Goal: Transaction & Acquisition: Purchase product/service

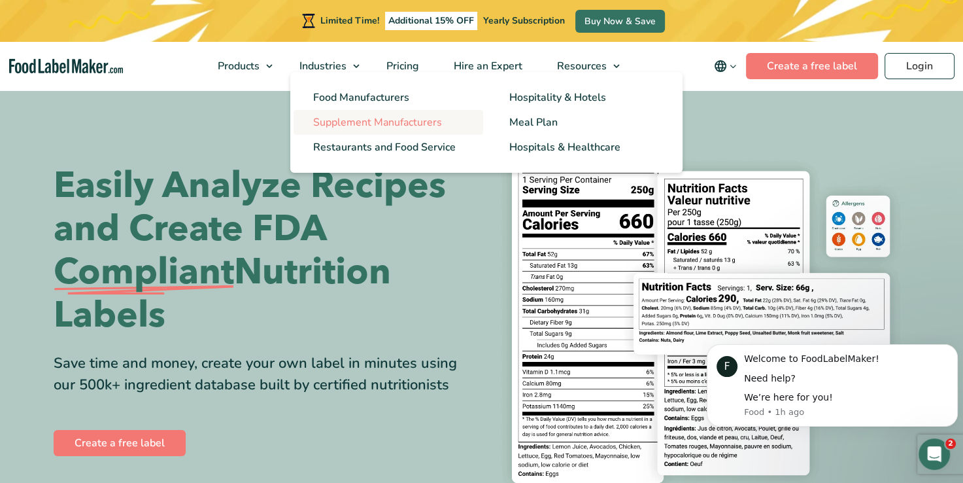
click at [345, 119] on span "Supplement Manufacturers" at bounding box center [377, 122] width 129 height 14
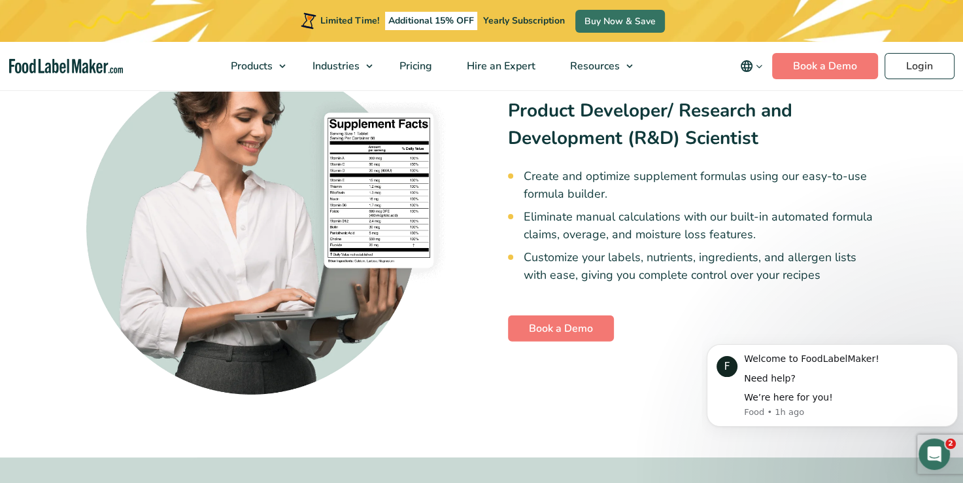
scroll to position [3021, 0]
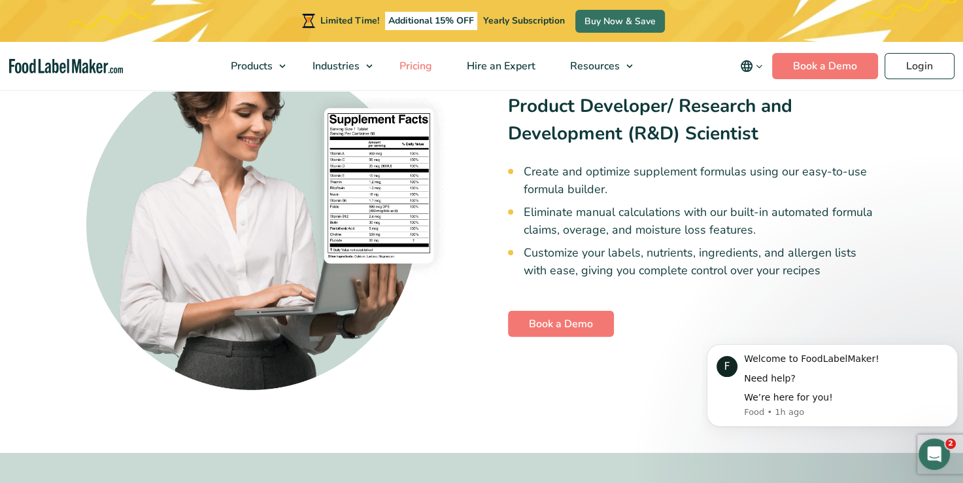
click at [408, 69] on span "Pricing" at bounding box center [415, 66] width 38 height 14
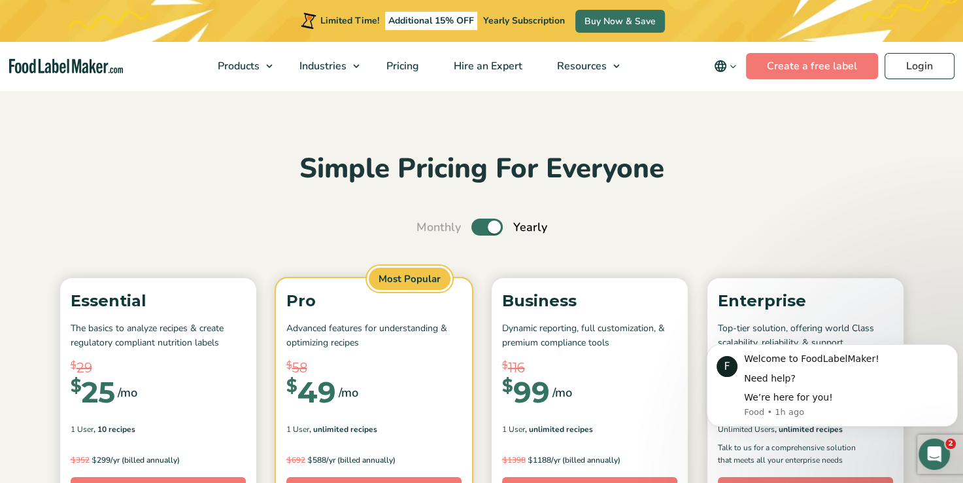
click at [350, 216] on div "Simple Pricing For Everyone Monthly Toggle Yearly (6 Month Free + 2 Free Nutrit…" at bounding box center [482, 483] width 876 height 664
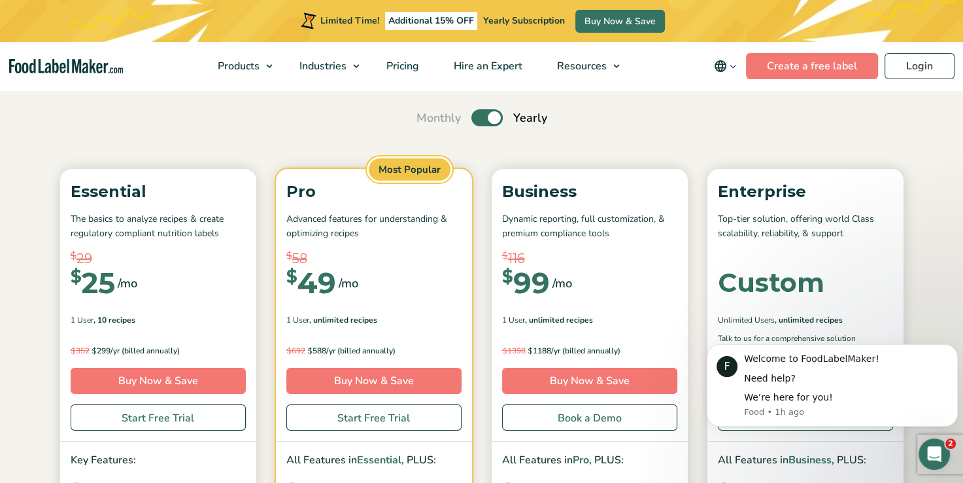
scroll to position [110, 0]
click at [546, 163] on div "Simple Pricing For Everyone Monthly Toggle Yearly (6 Month Free + 2 Free Nutrit…" at bounding box center [482, 373] width 876 height 664
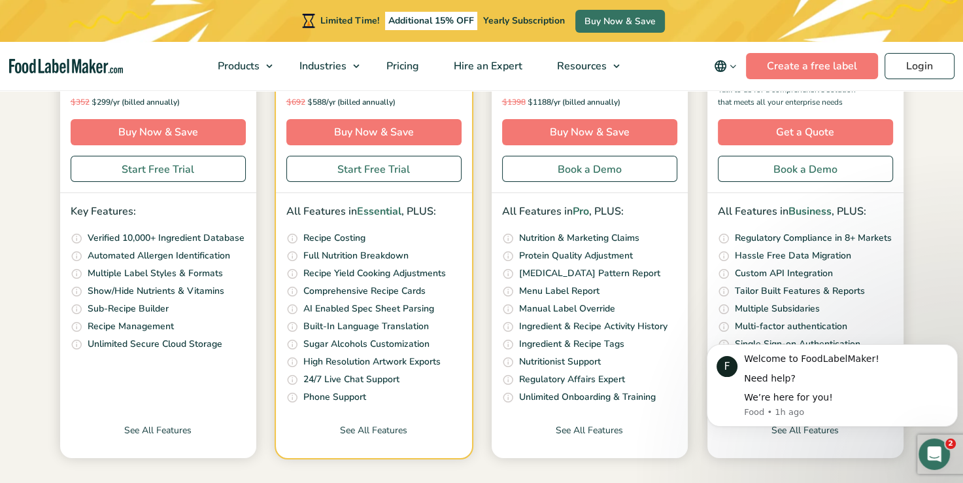
scroll to position [364, 0]
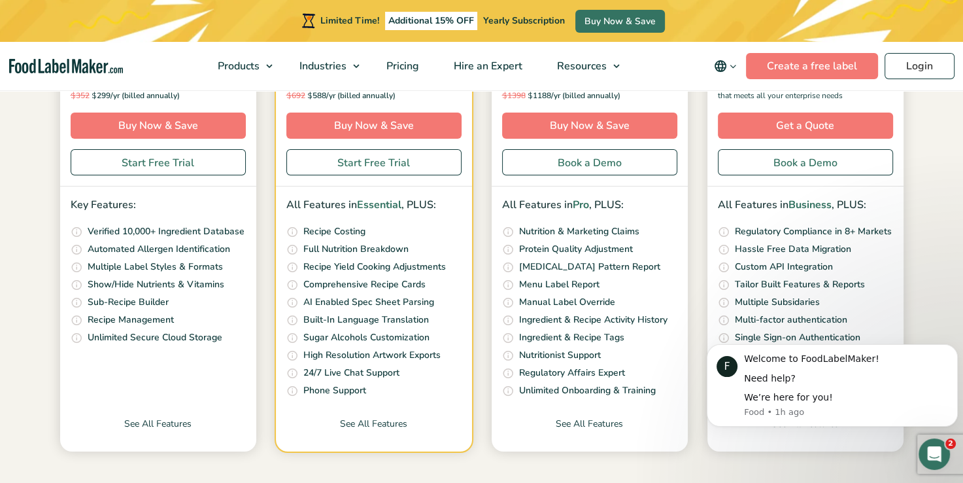
click at [925, 122] on section "Simple Pricing For Everyone Monthly Toggle Yearly (6 Month Free + 2 Free Nutrit…" at bounding box center [481, 119] width 963 height 790
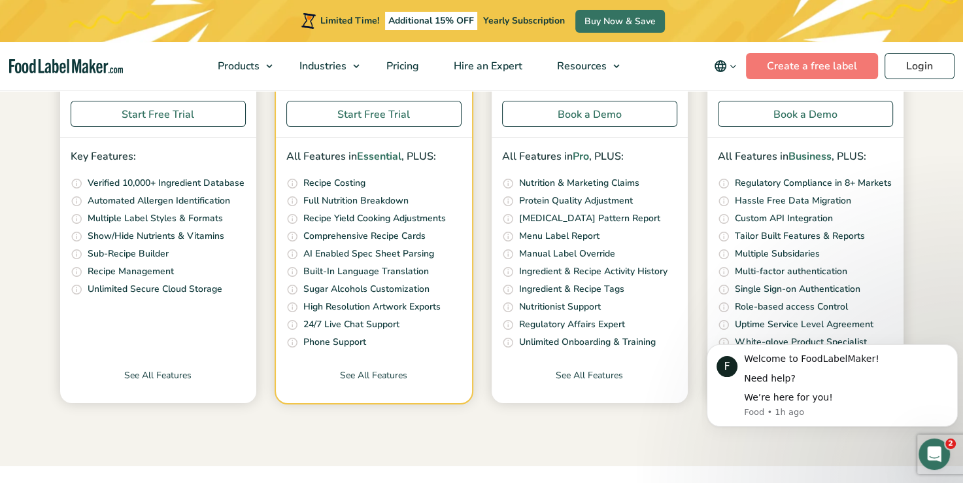
scroll to position [413, 0]
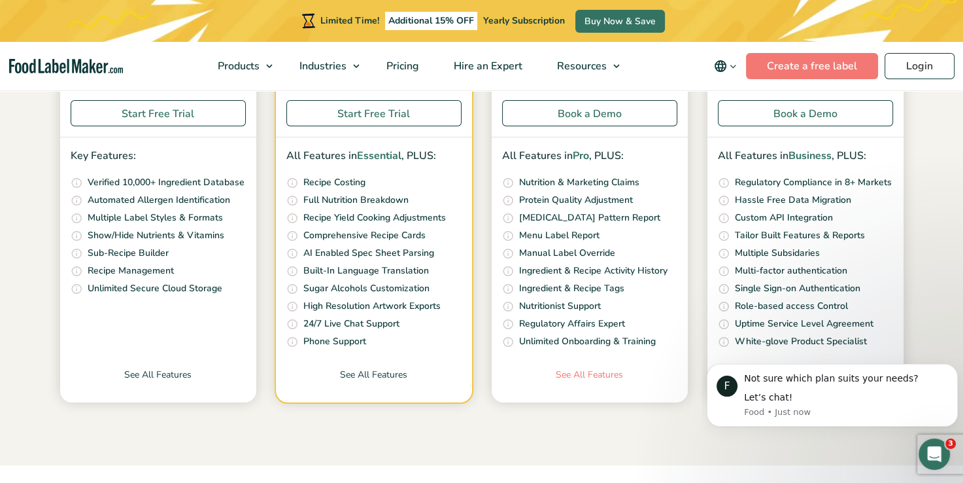
click at [600, 371] on link "See All Features" at bounding box center [590, 385] width 196 height 35
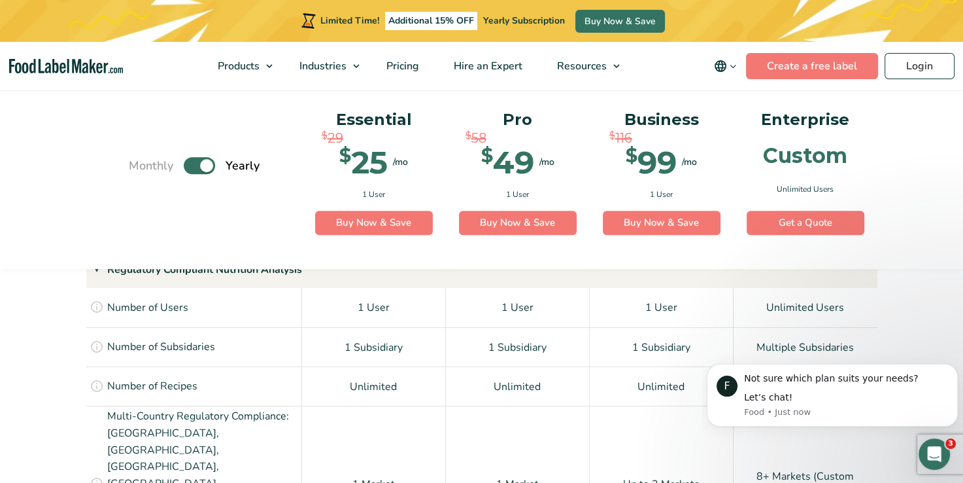
scroll to position [924, 0]
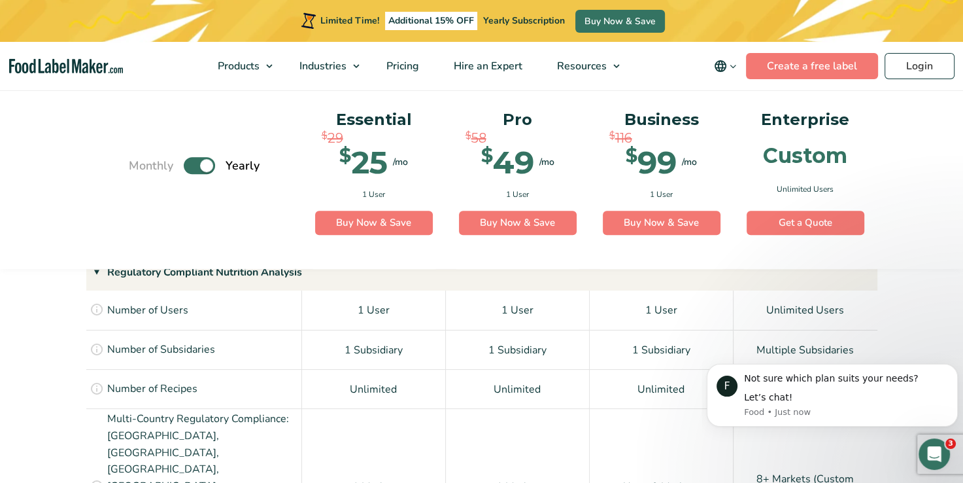
click at [912, 206] on div "Monthly Toggle Yearly (6 Month Free + 2 Free Nutritional Consultations) Essenti…" at bounding box center [481, 177] width 963 height 186
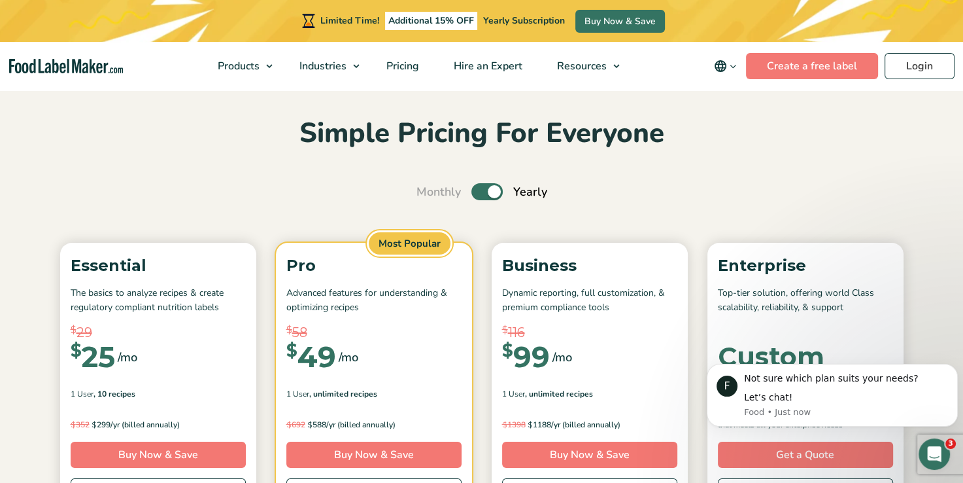
scroll to position [0, 0]
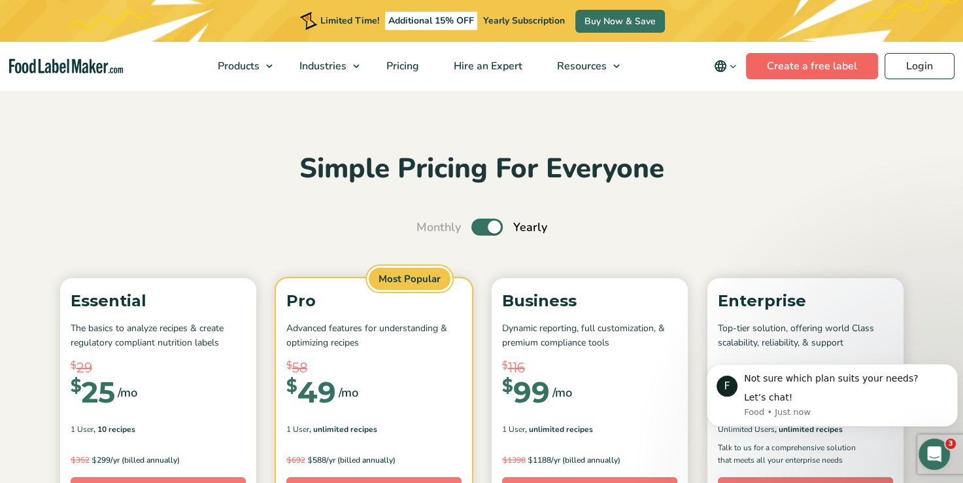
click at [822, 63] on link "Create a free label" at bounding box center [812, 66] width 132 height 26
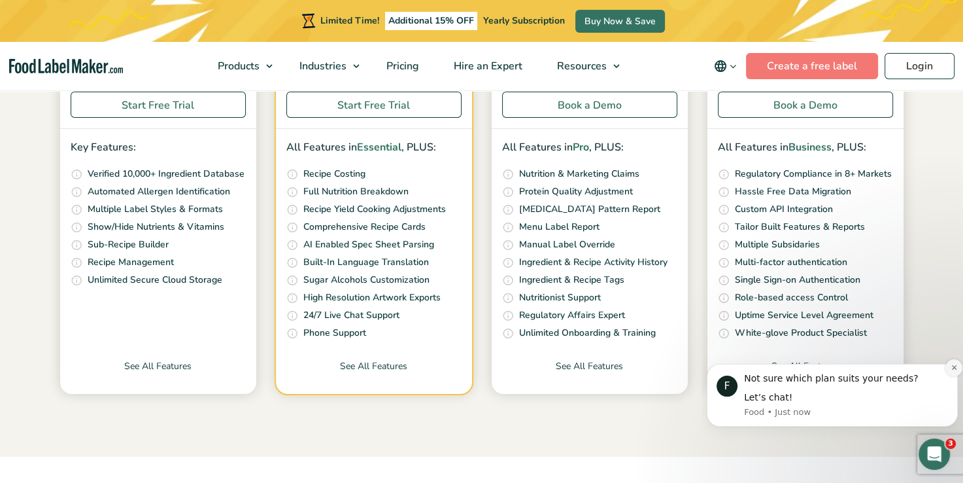
click at [952, 364] on icon "Dismiss notification" at bounding box center [954, 367] width 7 height 7
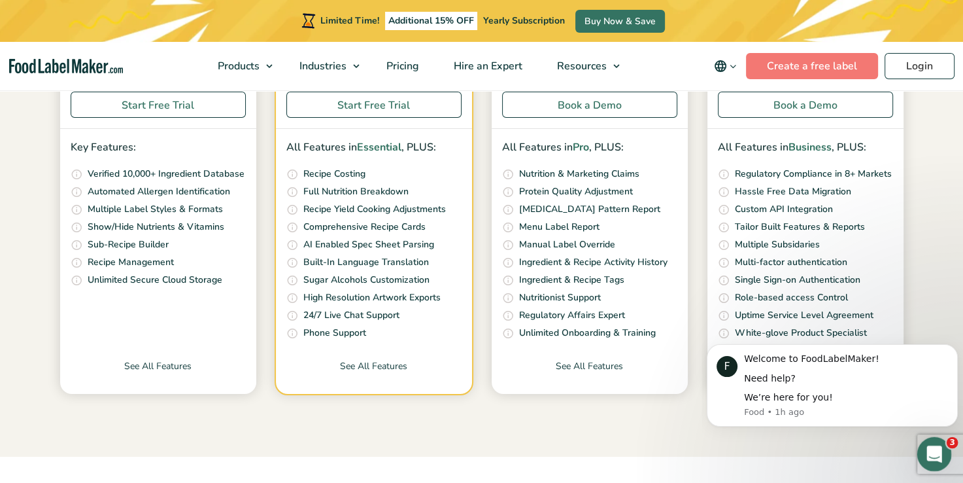
click at [929, 447] on icon "Open Intercom Messenger" at bounding box center [933, 452] width 22 height 22
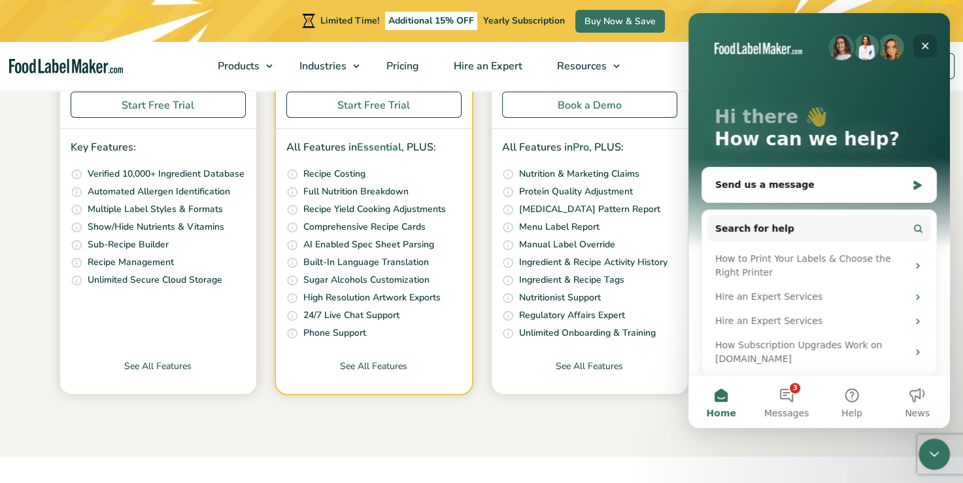
click at [925, 46] on icon "Close" at bounding box center [925, 46] width 10 height 10
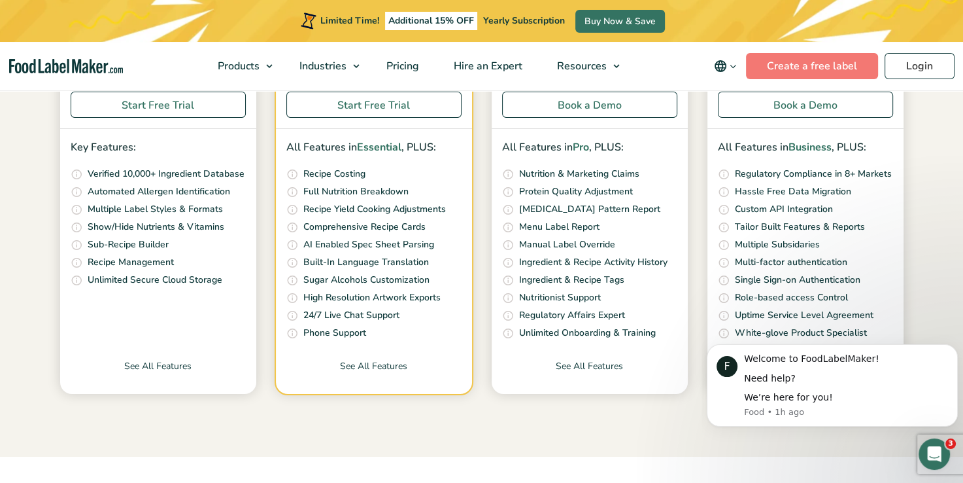
click html "F Welcome to FoodLabelMaker! Need help? We’re here for you! Food • 1h ago"
click at [952, 350] on icon "Dismiss notification" at bounding box center [954, 347] width 5 height 5
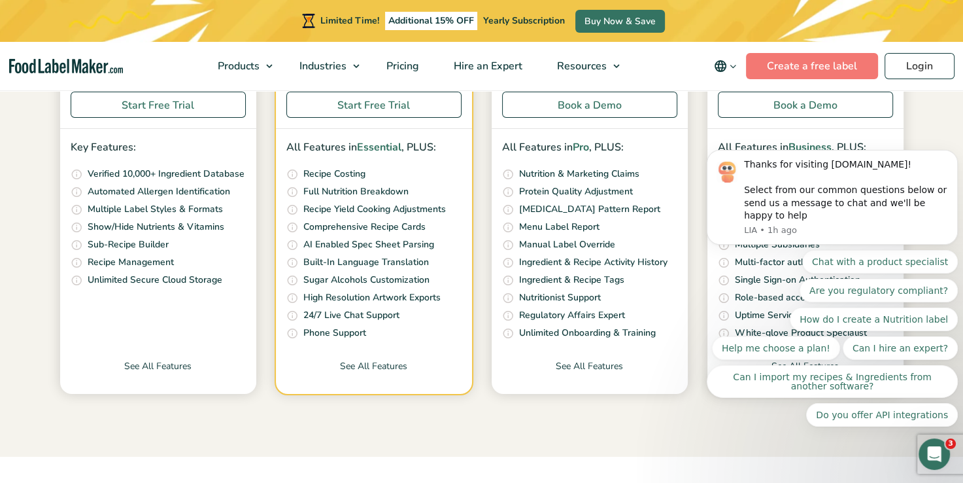
click at [762, 424] on div "Chat with a product specialist Are you regulatory compliant? How do I create a …" at bounding box center [832, 338] width 251 height 177
click at [774, 363] on div "Chat with a product specialist Are you regulatory compliant? How do I create a …" at bounding box center [832, 338] width 251 height 177
click at [719, 306] on div "Chat with a product specialist Are you regulatory compliant? How do I create a …" at bounding box center [832, 338] width 251 height 177
click at [744, 122] on body "Thanks for visiting FoodLabelMaker.com! Select from our common questions below …" at bounding box center [832, 208] width 251 height 468
click at [947, 452] on div "Open Intercom Messenger" at bounding box center [932, 451] width 43 height 43
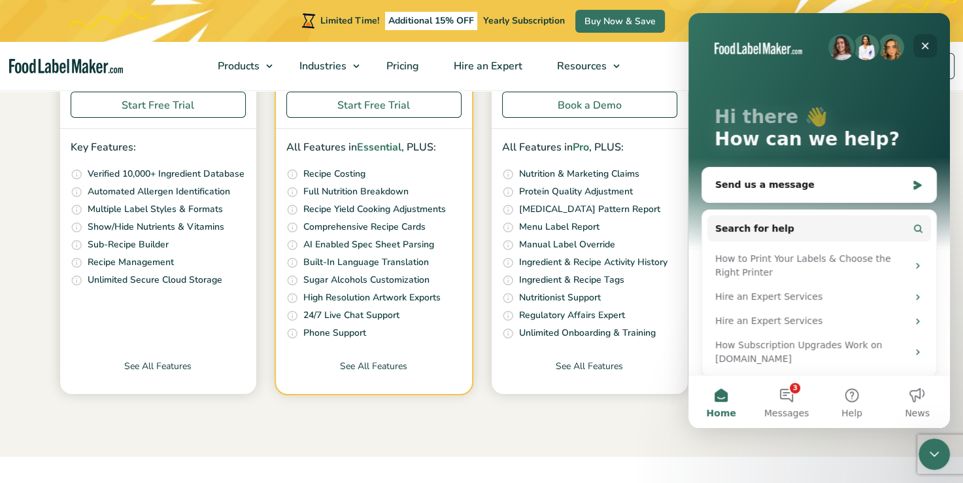
click at [925, 44] on icon "Close" at bounding box center [925, 46] width 10 height 10
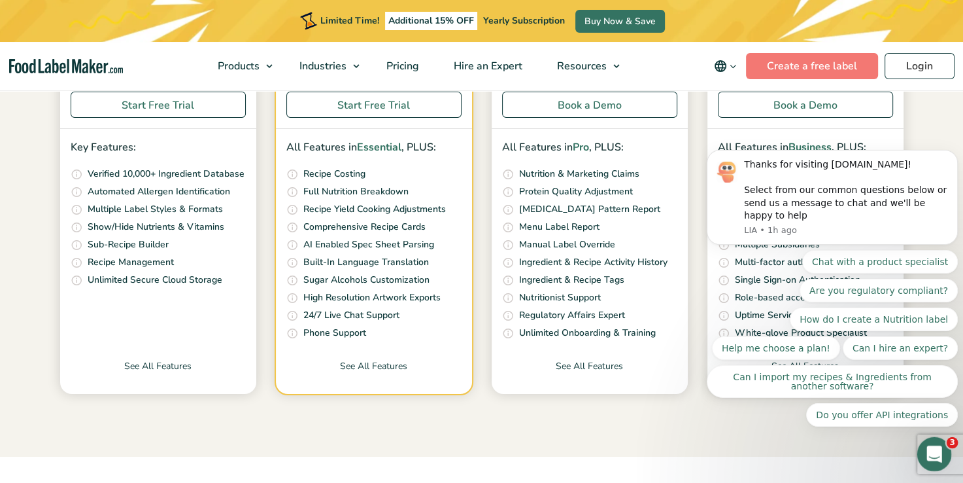
click at [938, 457] on icon "Open Intercom Messenger" at bounding box center [933, 452] width 22 height 22
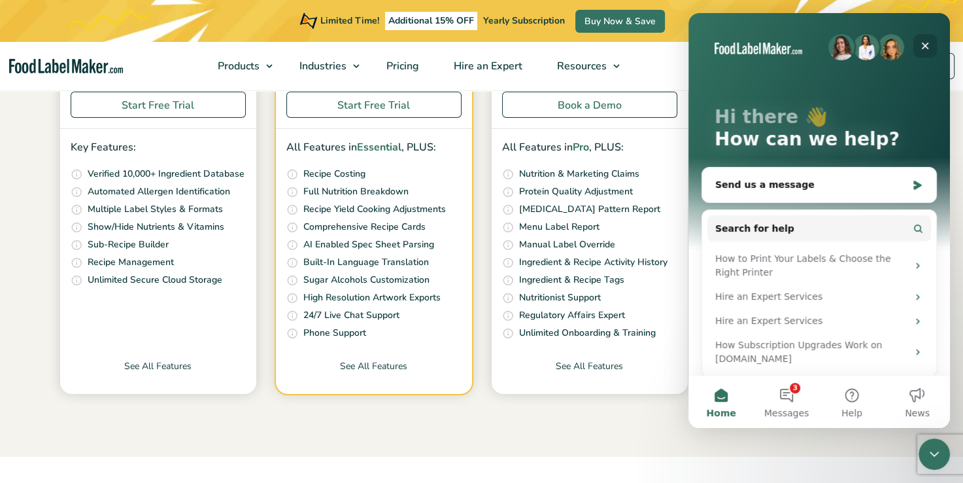
click at [921, 47] on icon "Close" at bounding box center [925, 46] width 10 height 10
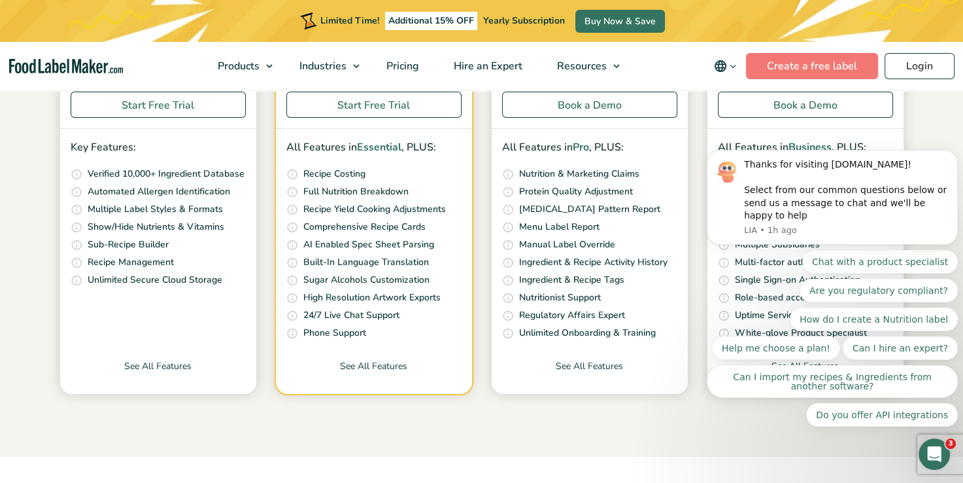
click at [654, 450] on section "Simple Pricing For Everyone Monthly Toggle Yearly (6 Month Free + 2 Free Nutrit…" at bounding box center [481, 61] width 963 height 790
click at [586, 339] on div "All Features in Pro , PLUS: Our unique nutrition algorithm scans your recipe an…" at bounding box center [590, 240] width 196 height 222
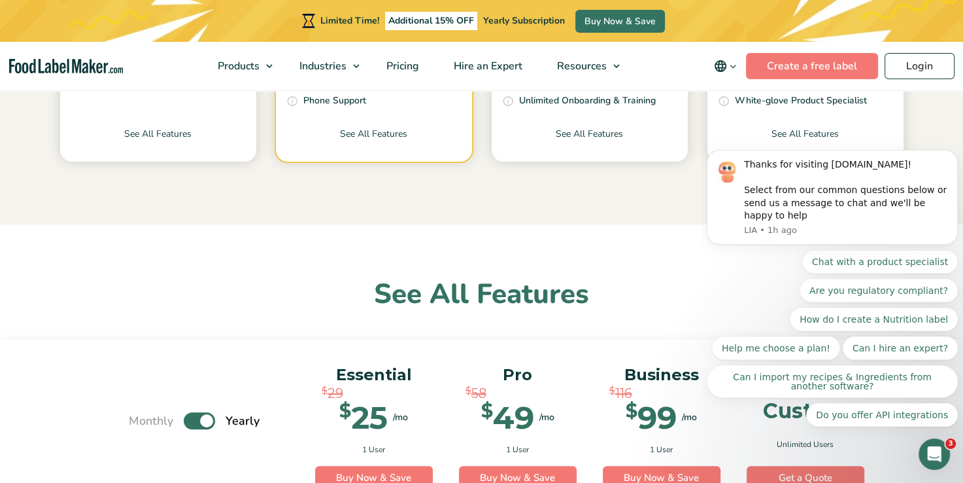
scroll to position [662, 0]
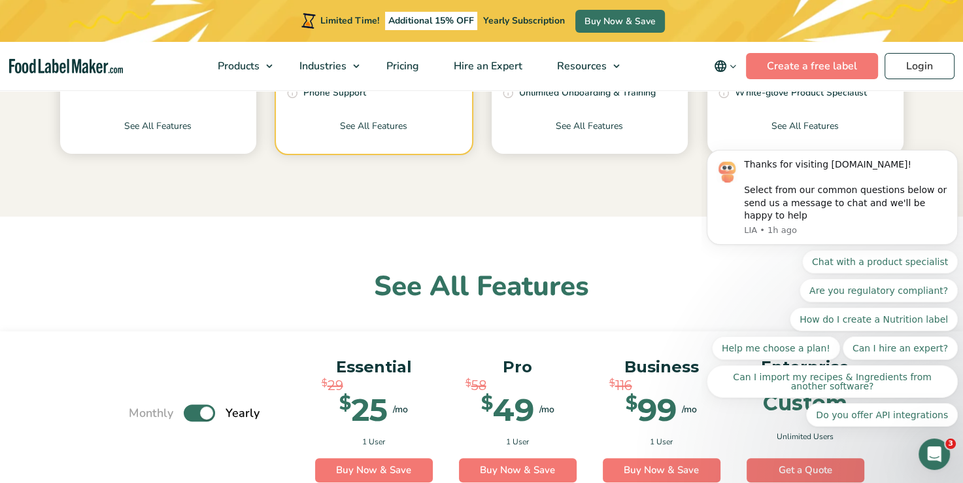
click at [810, 122] on body "Thanks for visiting FoodLabelMaker.com! Select from our common questions below …" at bounding box center [832, 208] width 251 height 468
click at [695, 271] on h2 "See All Features" at bounding box center [482, 287] width 857 height 36
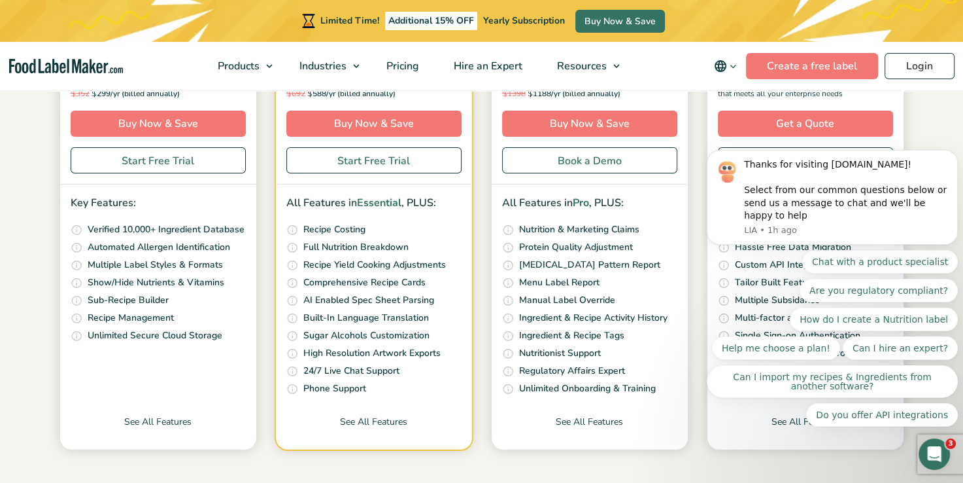
scroll to position [365, 0]
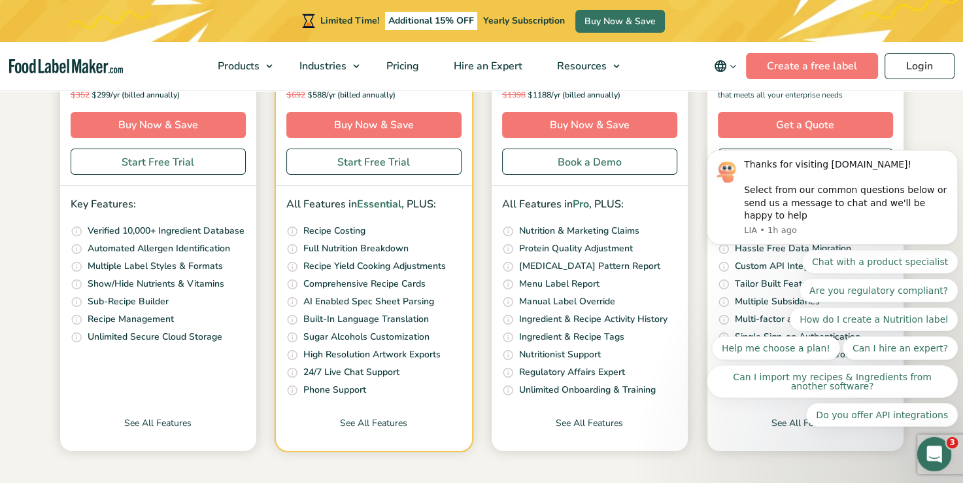
click at [942, 455] on div "Open Intercom Messenger" at bounding box center [932, 451] width 43 height 43
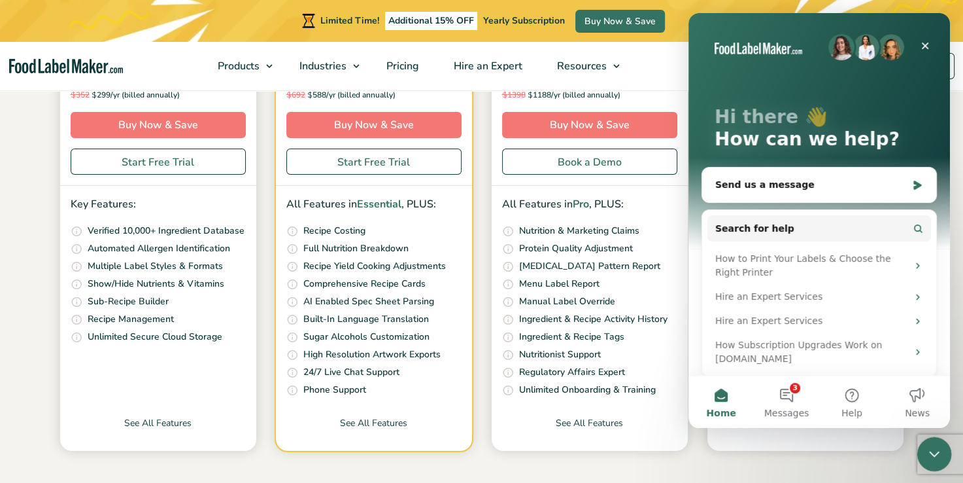
click at [929, 50] on icon "Close" at bounding box center [925, 46] width 10 height 10
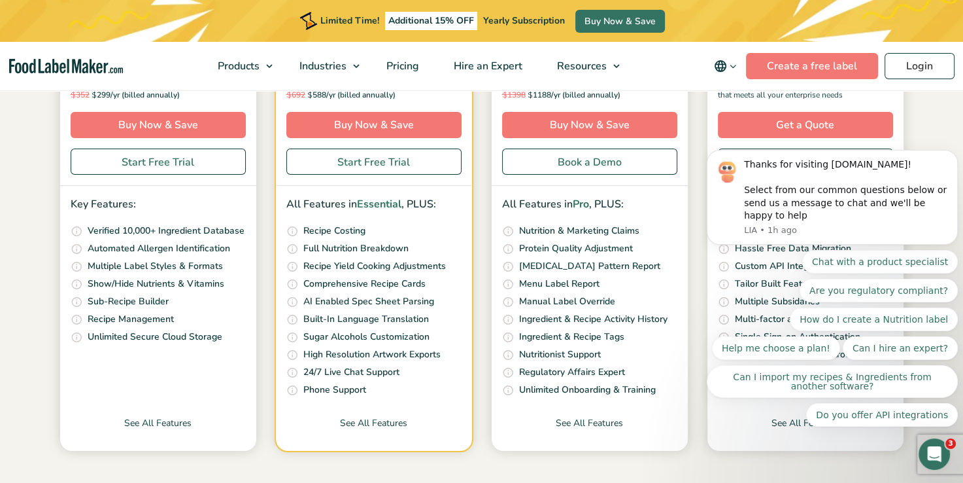
scroll to position [0, 0]
click at [926, 165] on div "Thanks for visiting FoodLabelMaker.com! Select from our common questions below …" at bounding box center [832, 197] width 251 height 95
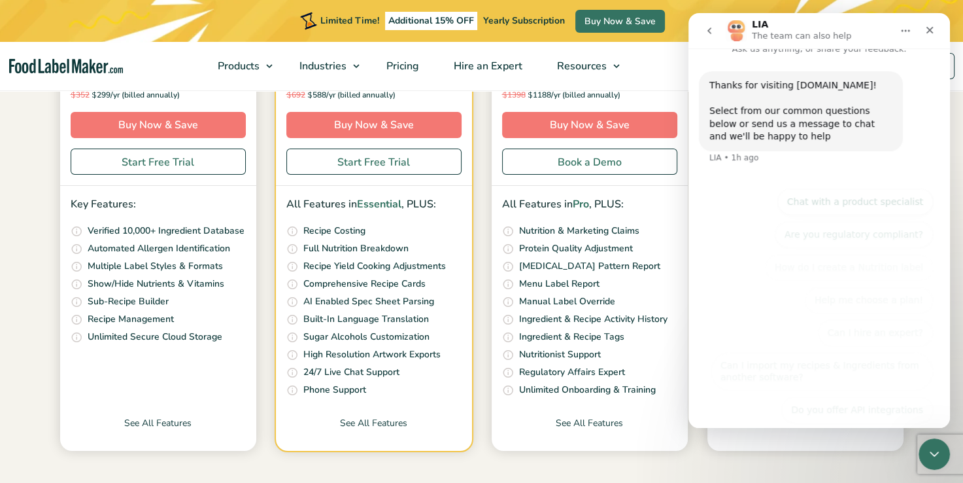
scroll to position [33, 0]
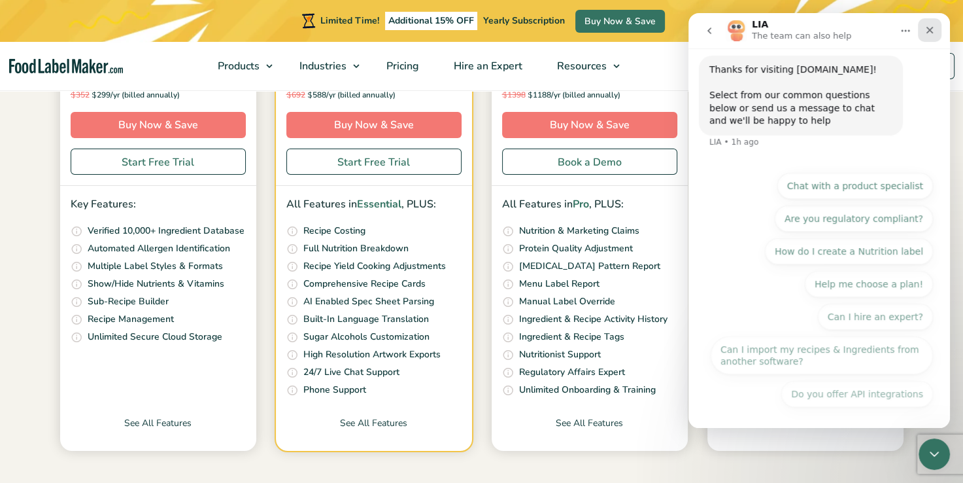
click at [931, 41] on div "Close" at bounding box center [930, 30] width 24 height 24
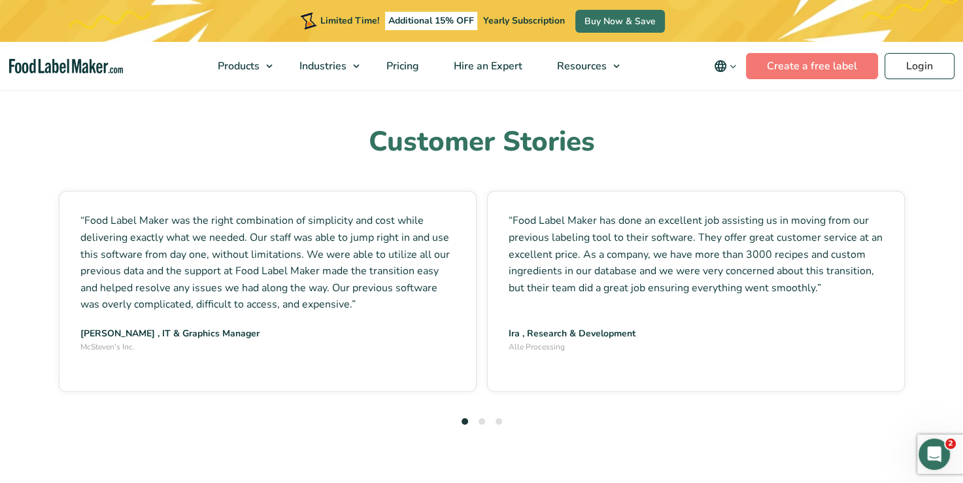
scroll to position [3499, 0]
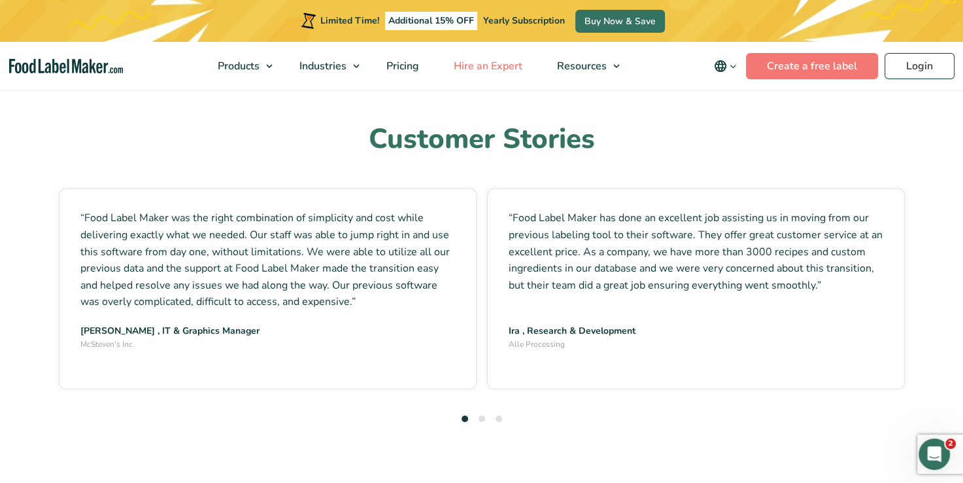
click at [494, 65] on span "Hire an Expert" at bounding box center [487, 66] width 74 height 14
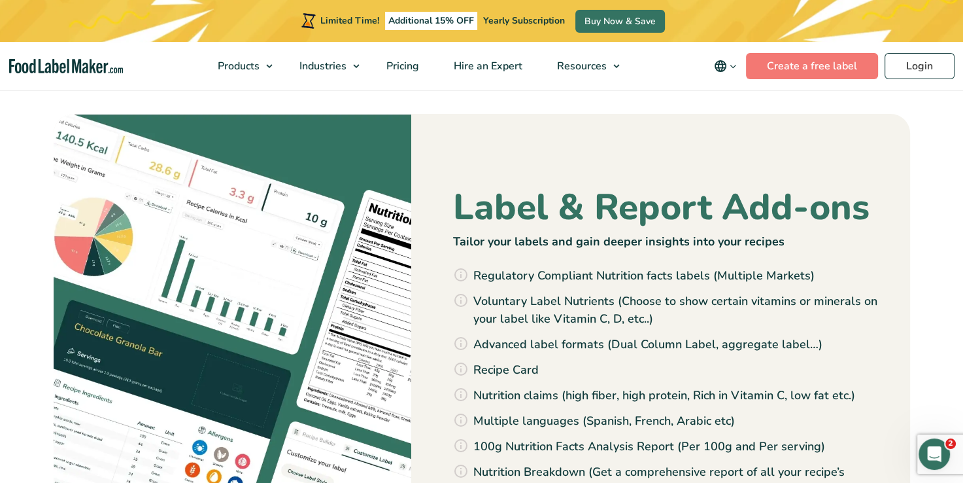
scroll to position [1389, 0]
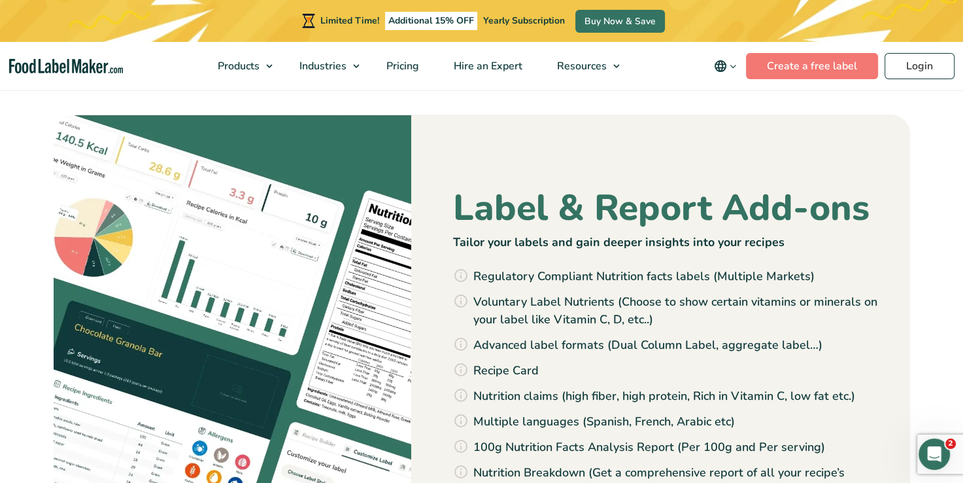
click at [416, 205] on div "Label & Report Add-ons Tailor your labels and gain deeper insights into your re…" at bounding box center [482, 373] width 857 height 519
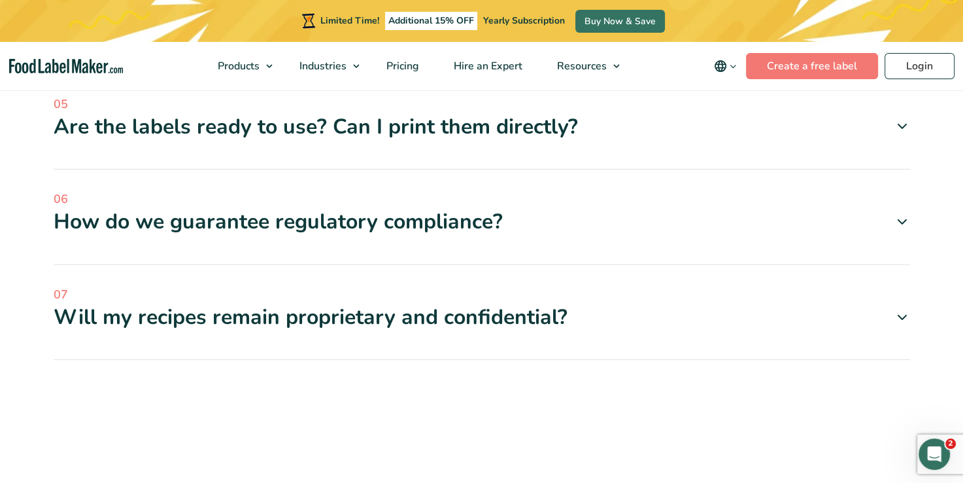
scroll to position [4408, 0]
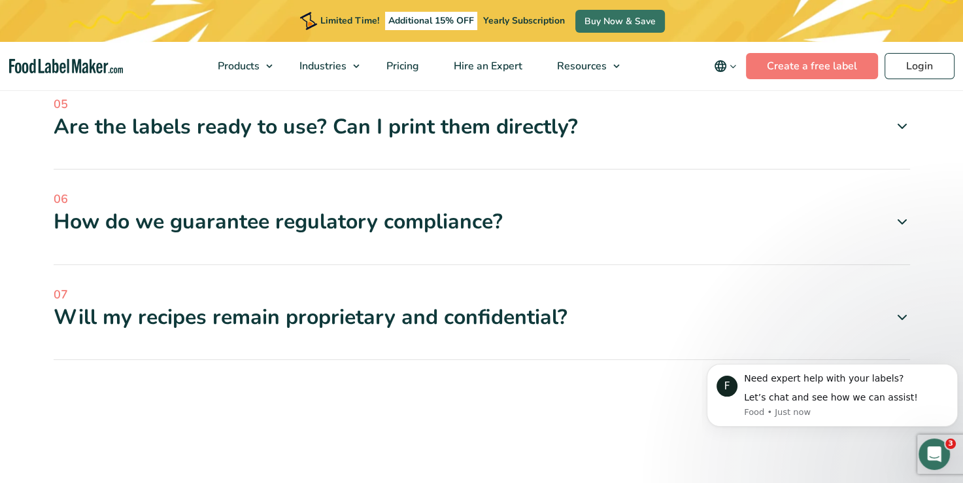
scroll to position [0, 0]
